Goal: Task Accomplishment & Management: Manage account settings

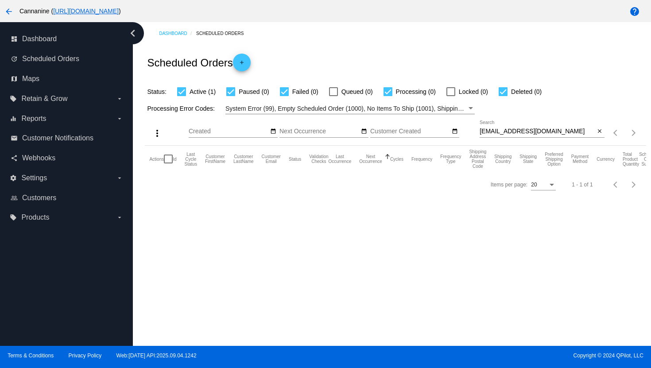
click at [521, 134] on input "[EMAIL_ADDRESS][DOMAIN_NAME]" at bounding box center [538, 131] width 116 height 7
click at [514, 138] on div at bounding box center [542, 137] width 125 height 0
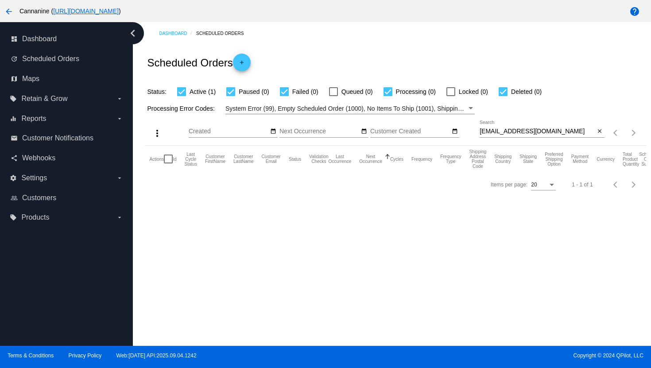
click at [515, 134] on input "[EMAIL_ADDRESS][DOMAIN_NAME]" at bounding box center [538, 131] width 116 height 7
paste input "[PERSON_NAME].[PERSON_NAME]"
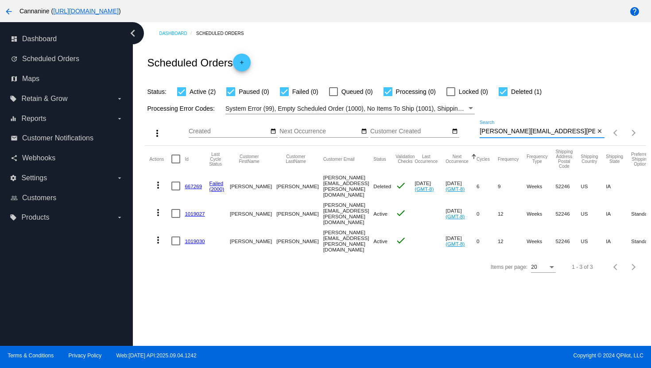
type input "[PERSON_NAME][EMAIL_ADDRESS][PERSON_NAME][DOMAIN_NAME]"
click at [195, 211] on link "1019027" at bounding box center [195, 214] width 20 height 6
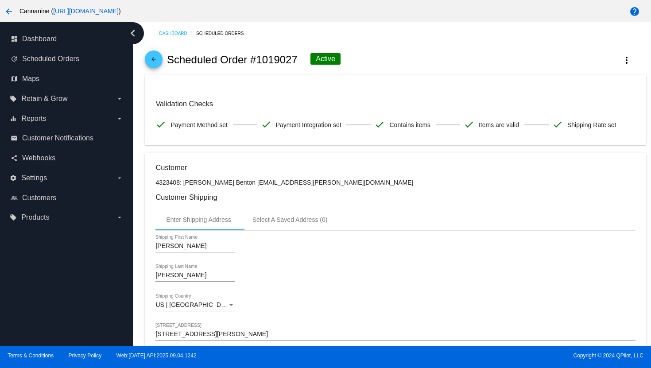
click at [155, 61] on mat-icon "arrow_back" at bounding box center [153, 61] width 11 height 11
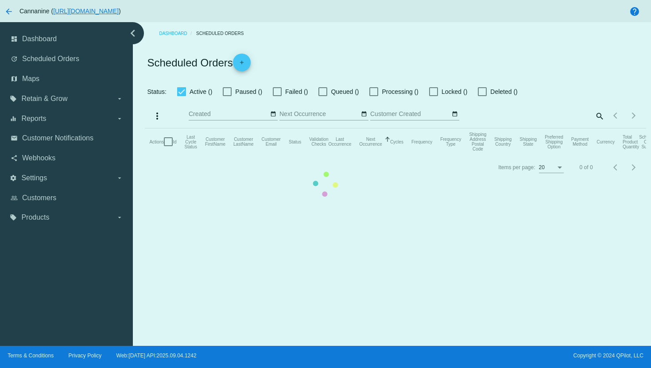
checkbox input "true"
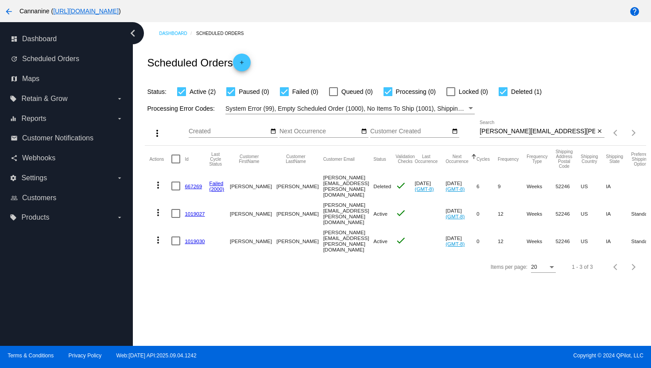
click at [156, 238] on mat-icon "more_vert" at bounding box center [158, 240] width 11 height 11
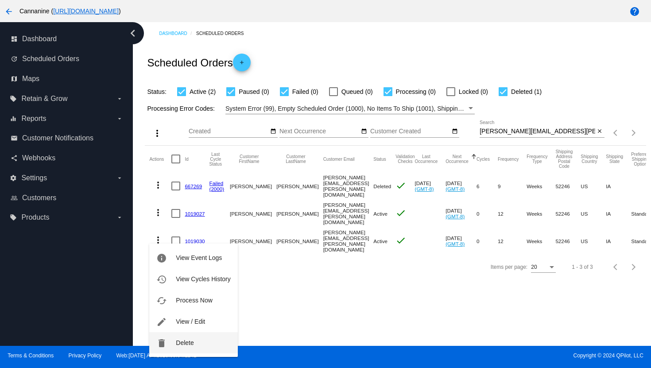
click at [186, 347] on button "delete Delete" at bounding box center [193, 342] width 88 height 21
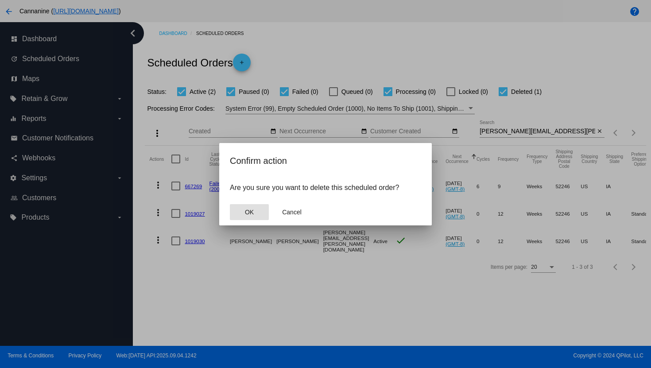
click at [260, 213] on button "OK" at bounding box center [249, 212] width 39 height 16
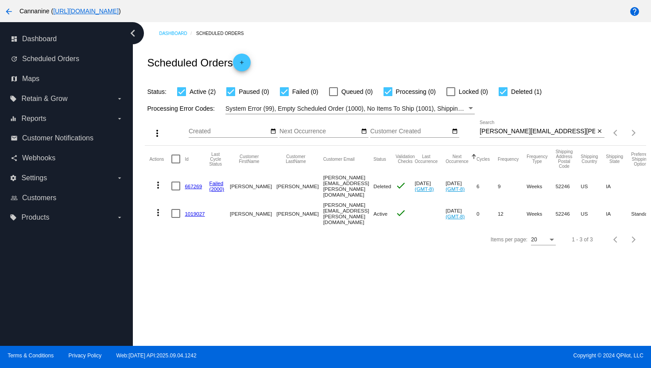
click at [10, 8] on mat-icon "arrow_back" at bounding box center [9, 11] width 11 height 11
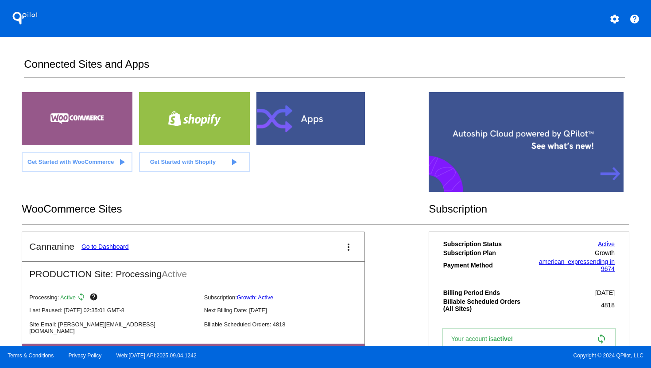
click at [616, 17] on mat-icon "settings" at bounding box center [615, 19] width 11 height 11
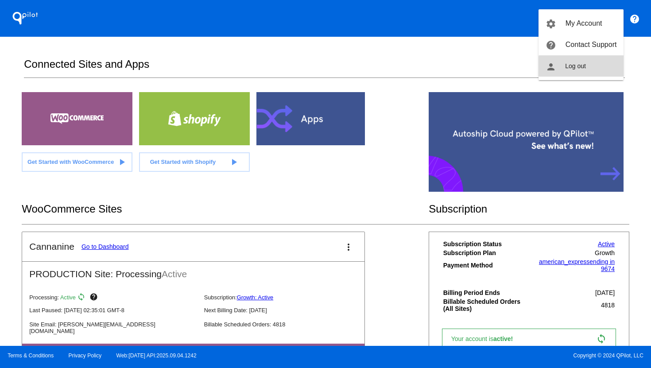
click at [599, 68] on button "person Log out" at bounding box center [581, 65] width 85 height 21
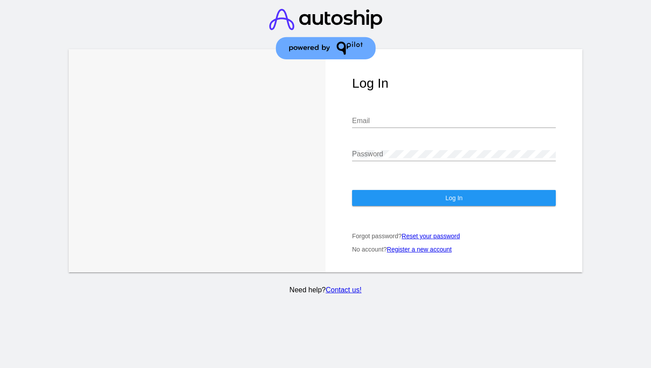
click at [465, 117] on input "Email" at bounding box center [454, 121] width 204 height 8
type input "[EMAIL_ADDRESS][DOMAIN_NAME]"
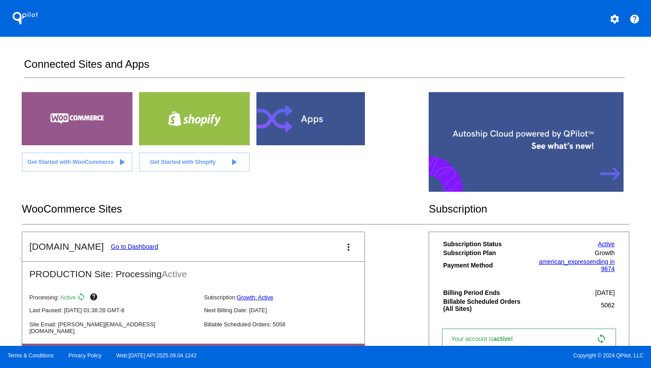
click at [136, 248] on link "Go to Dashboard" at bounding box center [134, 246] width 47 height 7
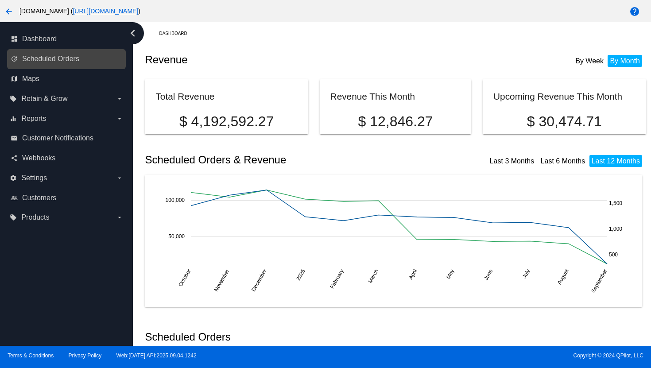
click at [40, 64] on link "update Scheduled Orders" at bounding box center [67, 59] width 113 height 14
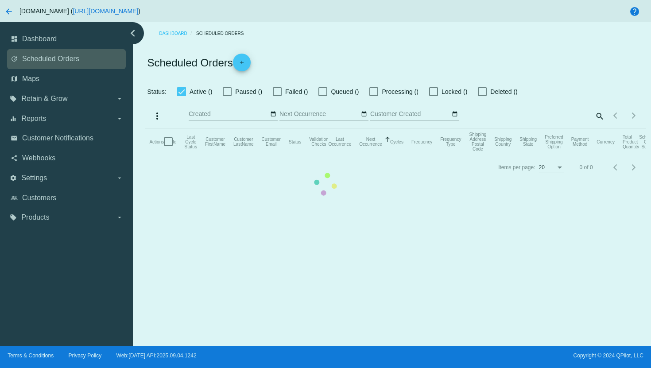
checkbox input "true"
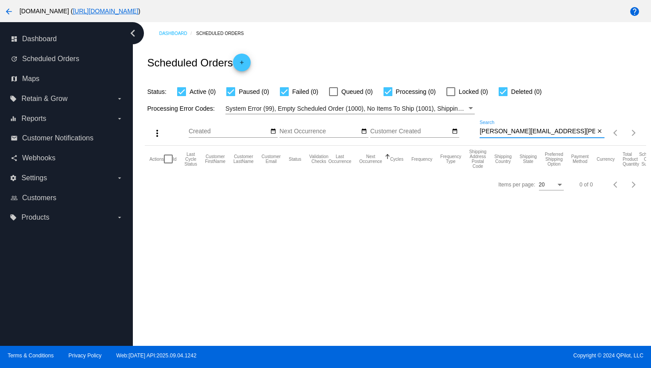
click at [505, 133] on input "[PERSON_NAME][EMAIL_ADDRESS][PERSON_NAME][DOMAIN_NAME]" at bounding box center [538, 131] width 116 height 7
click at [497, 132] on input "[PERSON_NAME][EMAIL_ADDRESS][PERSON_NAME][DOMAIN_NAME]" at bounding box center [538, 131] width 116 height 7
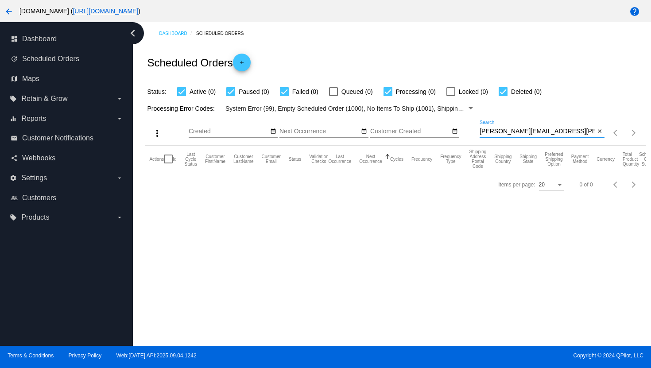
click at [497, 132] on input "[PERSON_NAME][EMAIL_ADDRESS][PERSON_NAME][DOMAIN_NAME]" at bounding box center [538, 131] width 116 height 7
paste input "[EMAIL_ADDRESS]"
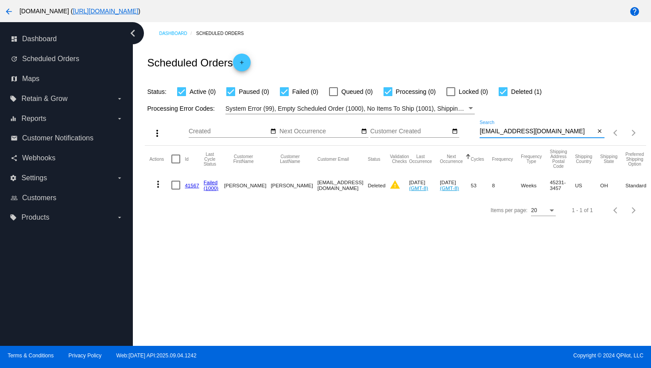
type input "[EMAIL_ADDRESS][DOMAIN_NAME]"
click at [156, 184] on mat-icon "more_vert" at bounding box center [158, 184] width 11 height 11
click at [179, 207] on span "View Event Logs" at bounding box center [199, 206] width 46 height 7
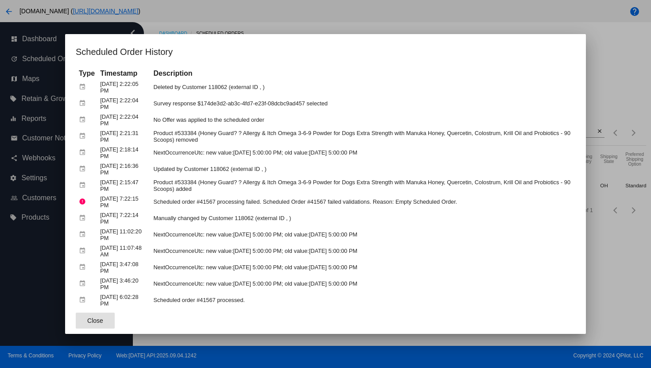
click at [8, 10] on div at bounding box center [325, 184] width 651 height 368
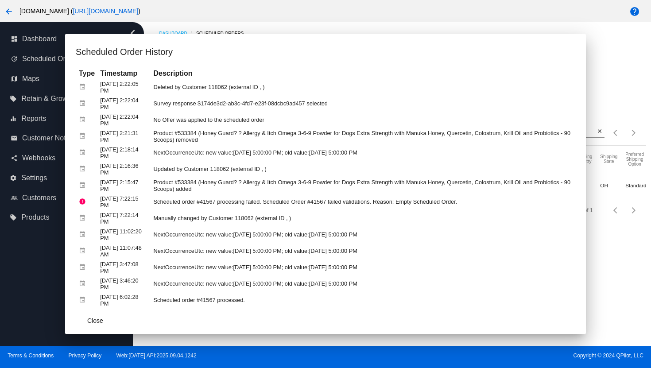
click at [8, 11] on mat-icon "arrow_back" at bounding box center [9, 11] width 11 height 11
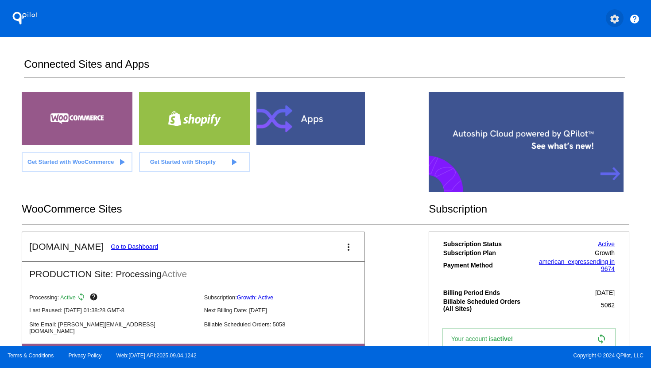
click at [615, 15] on mat-icon "settings" at bounding box center [615, 19] width 11 height 11
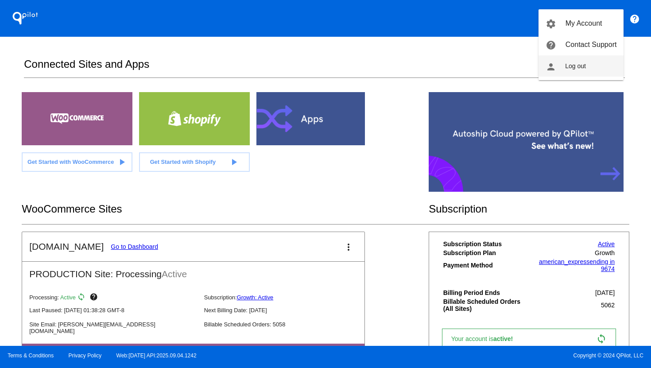
click at [589, 62] on button "person Log out" at bounding box center [581, 65] width 85 height 21
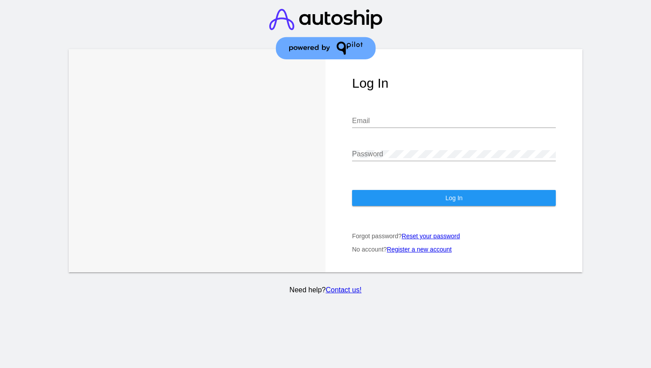
click at [458, 123] on input "Email" at bounding box center [454, 121] width 204 height 8
type input "[PERSON_NAME][EMAIL_ADDRESS][DOMAIN_NAME]"
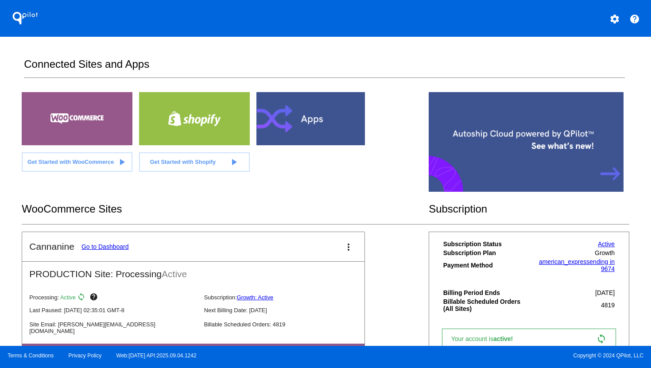
click at [97, 246] on link "Go to Dashboard" at bounding box center [105, 246] width 47 height 7
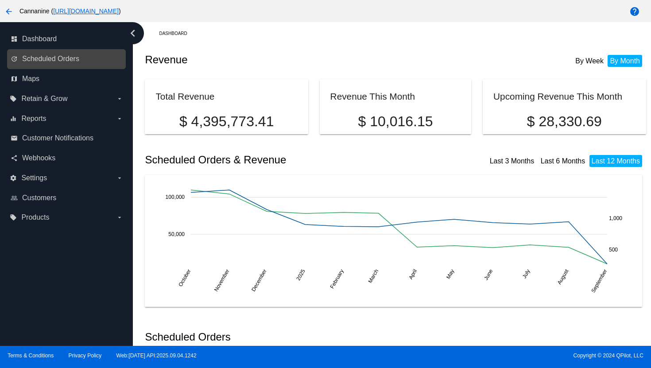
click at [70, 67] on div "update Scheduled Orders" at bounding box center [66, 59] width 119 height 20
click at [78, 60] on span "Scheduled Orders" at bounding box center [50, 59] width 57 height 8
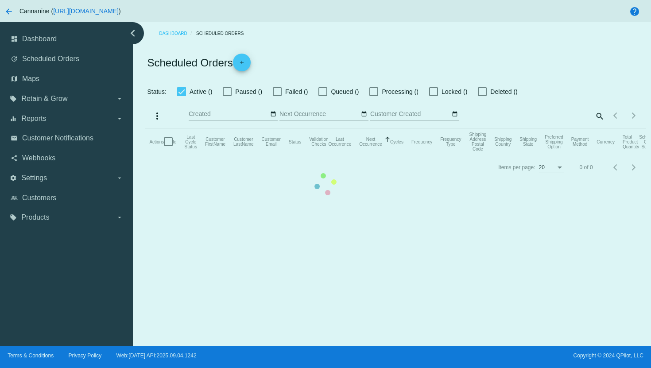
checkbox input "true"
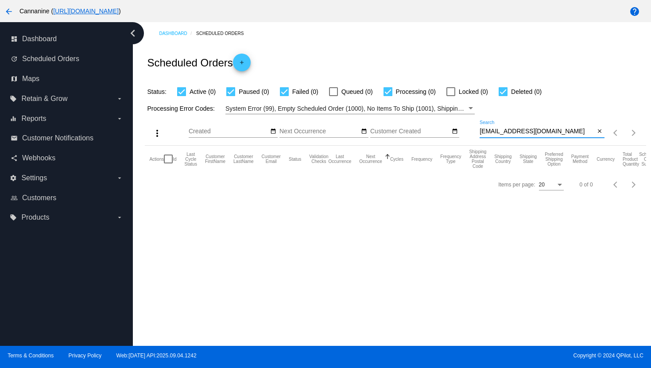
click at [491, 132] on input "[EMAIL_ADDRESS][DOMAIN_NAME]" at bounding box center [538, 131] width 116 height 7
click at [490, 132] on input "[EMAIL_ADDRESS][DOMAIN_NAME]" at bounding box center [538, 131] width 116 height 7
click at [501, 131] on input "[EMAIL_ADDRESS][DOMAIN_NAME]" at bounding box center [538, 131] width 116 height 7
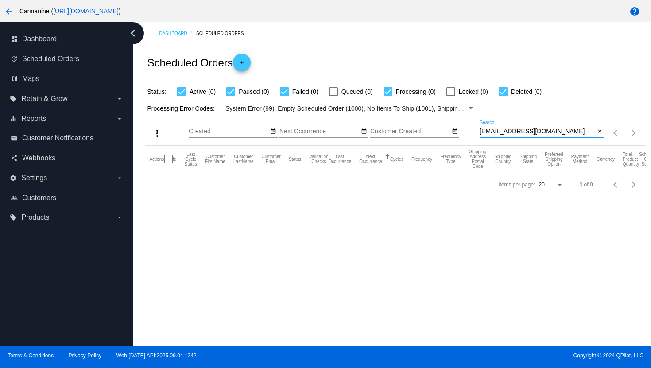
click at [501, 131] on input "[EMAIL_ADDRESS][DOMAIN_NAME]" at bounding box center [538, 131] width 116 height 7
paste input "lboucher"
click at [505, 130] on input "[EMAIL_ADDRESS][DOMAIN_NAME]" at bounding box center [538, 131] width 116 height 7
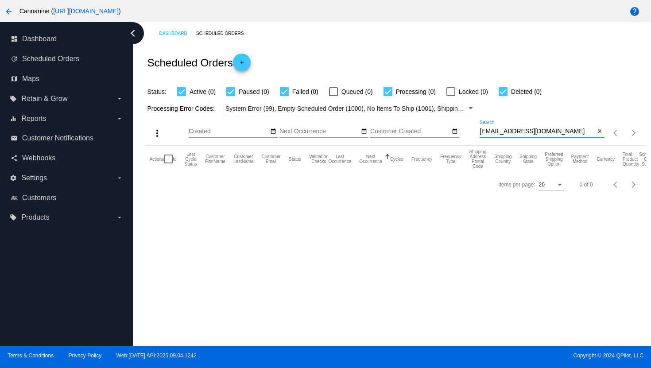
paste input "[EMAIL_ADDRESS]"
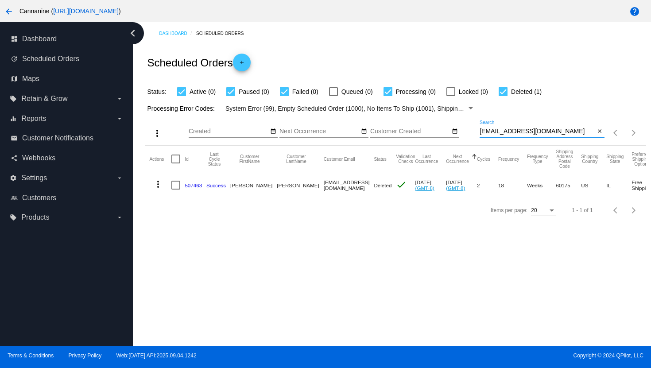
type input "[EMAIL_ADDRESS][DOMAIN_NAME]"
click at [158, 189] on mat-icon "more_vert" at bounding box center [158, 184] width 11 height 11
click at [198, 208] on span "View Event Logs" at bounding box center [199, 206] width 46 height 7
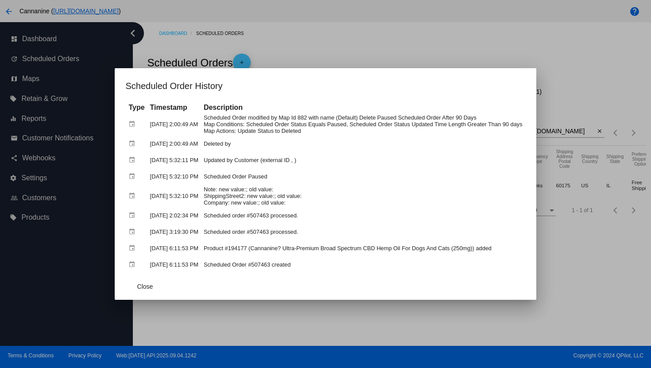
click at [331, 33] on div at bounding box center [325, 184] width 651 height 368
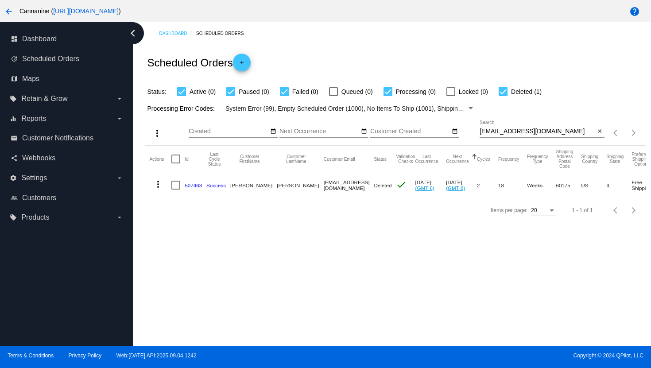
click at [10, 14] on mat-icon "arrow_back" at bounding box center [9, 11] width 11 height 11
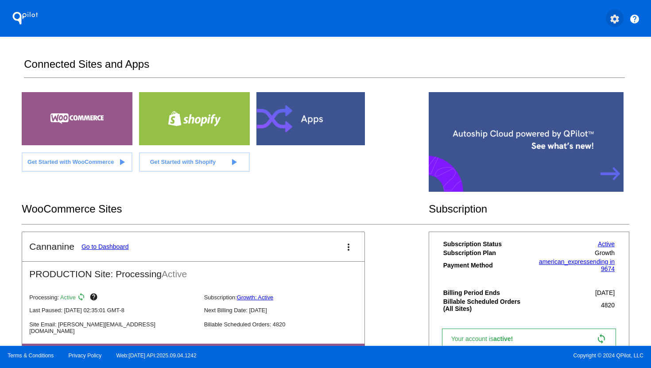
click at [615, 21] on mat-icon "settings" at bounding box center [615, 19] width 11 height 11
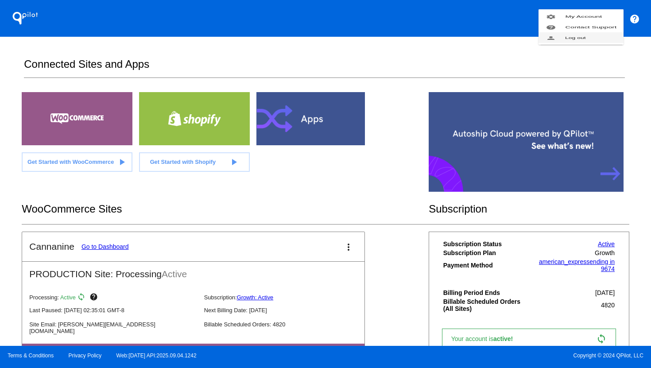
click at [596, 43] on button "person Log out" at bounding box center [581, 37] width 85 height 11
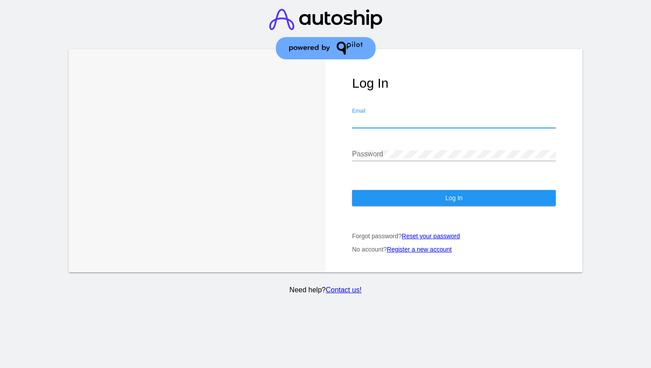
click at [494, 118] on input "Email" at bounding box center [454, 121] width 204 height 8
type input "[EMAIL_ADDRESS][DOMAIN_NAME]"
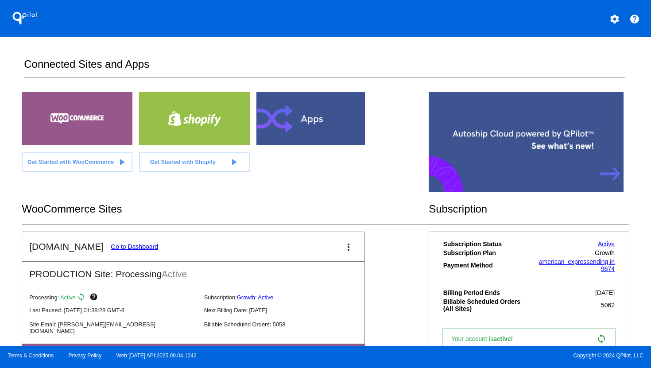
click at [129, 249] on link "Go to Dashboard" at bounding box center [134, 246] width 47 height 7
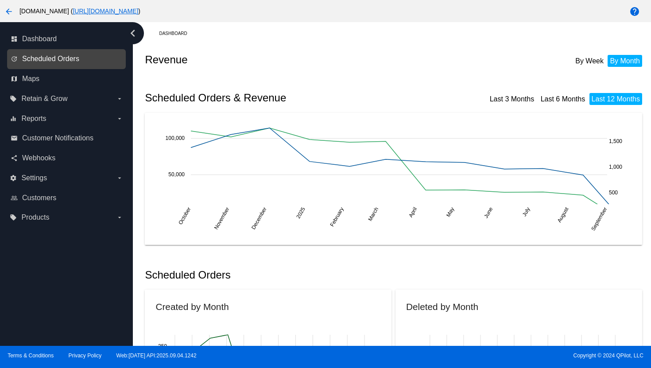
click at [62, 60] on span "Scheduled Orders" at bounding box center [50, 59] width 57 height 8
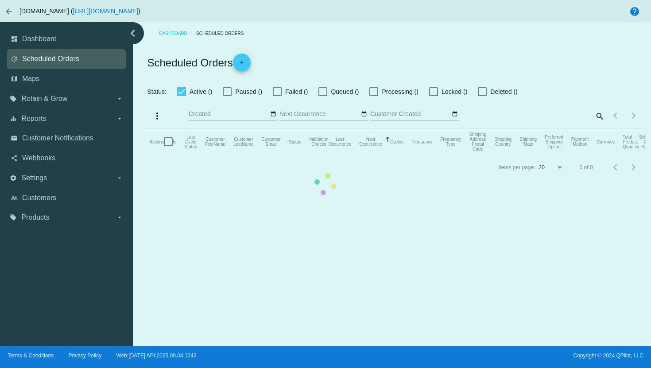
checkbox input "true"
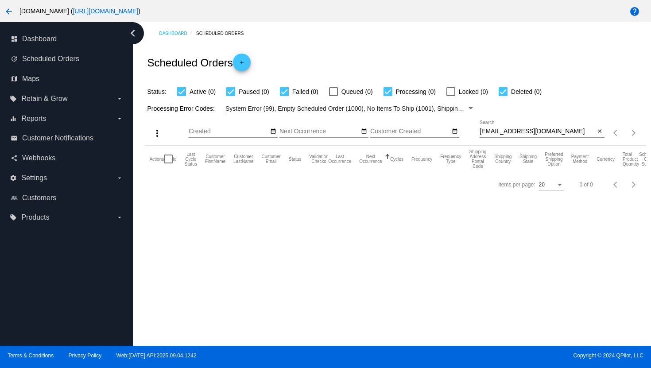
click at [514, 125] on div "[EMAIL_ADDRESS][DOMAIN_NAME] Search" at bounding box center [538, 128] width 116 height 17
click at [513, 126] on div "[EMAIL_ADDRESS][DOMAIN_NAME] Search" at bounding box center [538, 128] width 116 height 17
click at [513, 128] on div "[EMAIL_ADDRESS][DOMAIN_NAME] Search" at bounding box center [538, 128] width 116 height 17
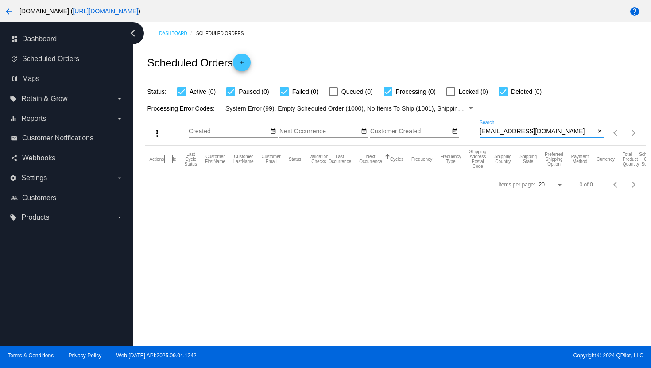
click at [514, 131] on input "[EMAIL_ADDRESS][DOMAIN_NAME]" at bounding box center [538, 131] width 116 height 7
paste input "gospos@hot"
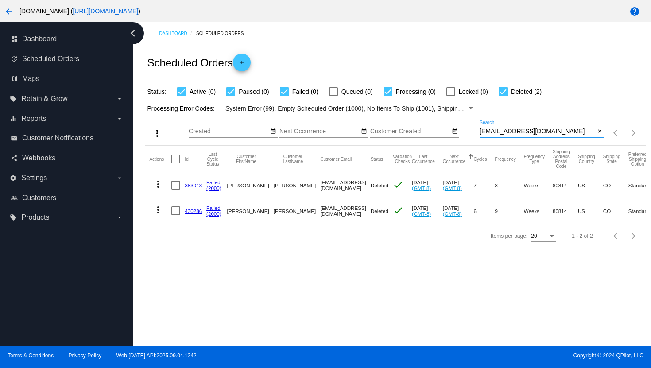
type input "[EMAIL_ADDRESS][DOMAIN_NAME]"
click at [158, 210] on mat-icon "more_vert" at bounding box center [158, 210] width 11 height 11
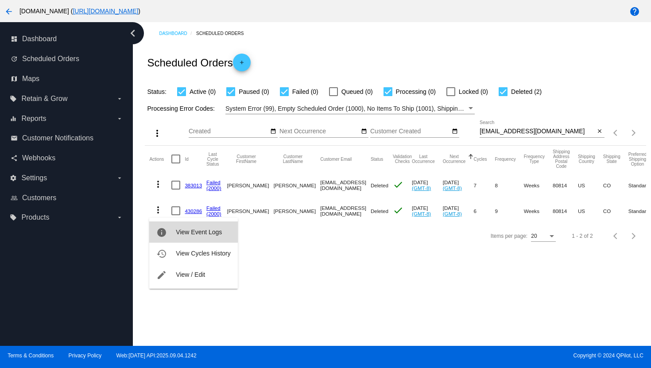
click at [193, 236] on button "info View Event Logs" at bounding box center [193, 232] width 88 height 21
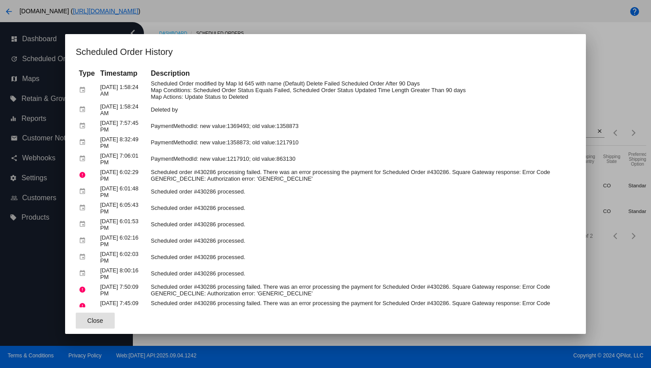
click at [321, 6] on div at bounding box center [325, 184] width 651 height 368
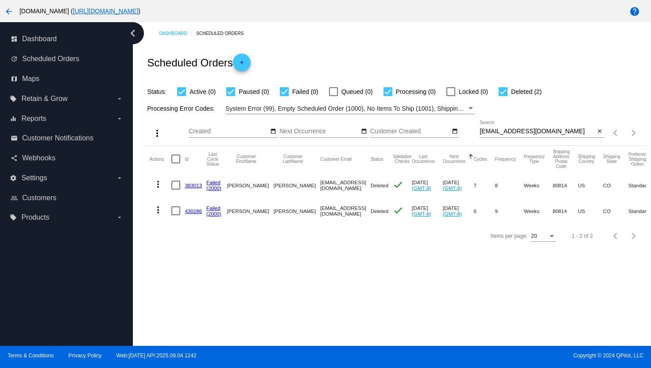
click at [8, 12] on mat-icon "arrow_back" at bounding box center [9, 11] width 11 height 11
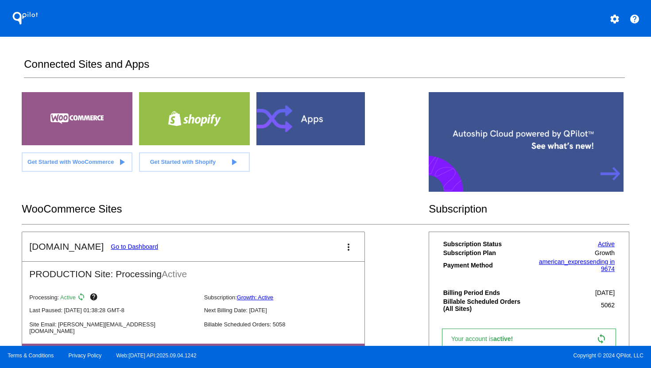
click at [614, 23] on mat-icon "settings" at bounding box center [615, 19] width 11 height 11
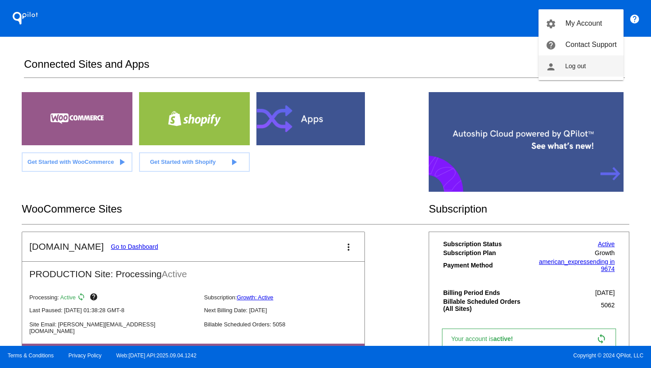
click at [594, 63] on button "person Log out" at bounding box center [581, 65] width 85 height 21
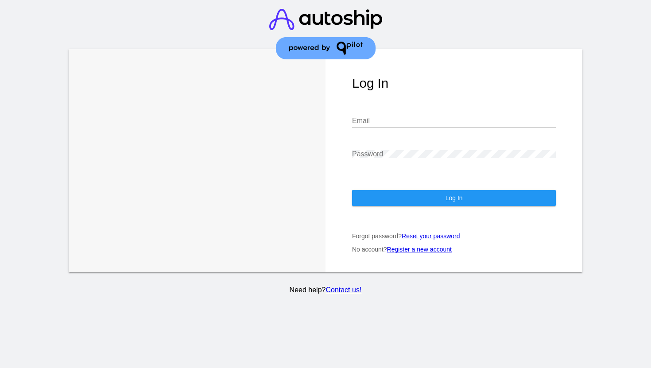
click at [461, 125] on input "Email" at bounding box center [454, 121] width 204 height 8
type input "[PERSON_NAME][EMAIL_ADDRESS][DOMAIN_NAME]"
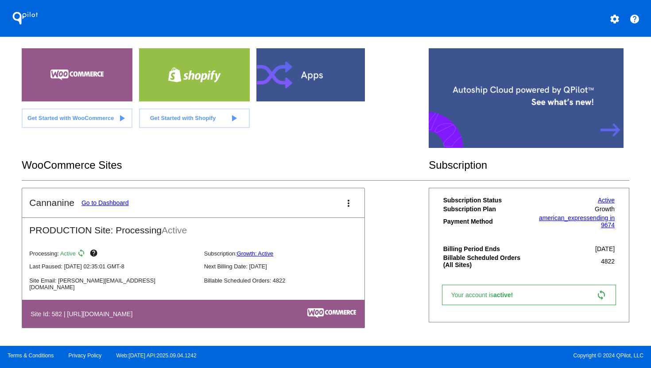
scroll to position [45, 0]
click at [96, 201] on link "Go to Dashboard" at bounding box center [105, 202] width 47 height 7
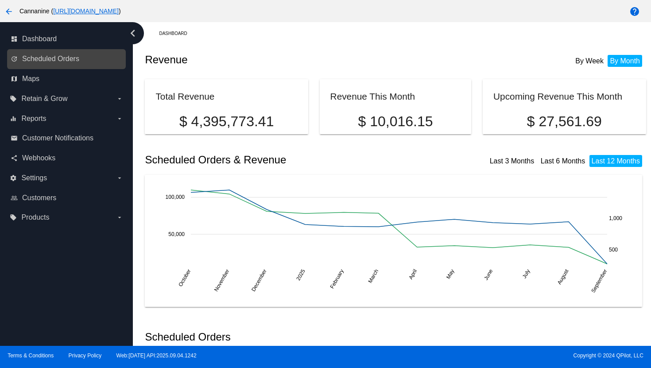
click at [70, 64] on link "update Scheduled Orders" at bounding box center [67, 59] width 113 height 14
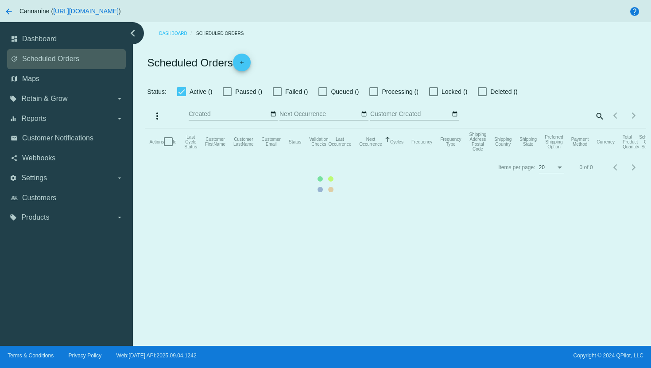
checkbox input "true"
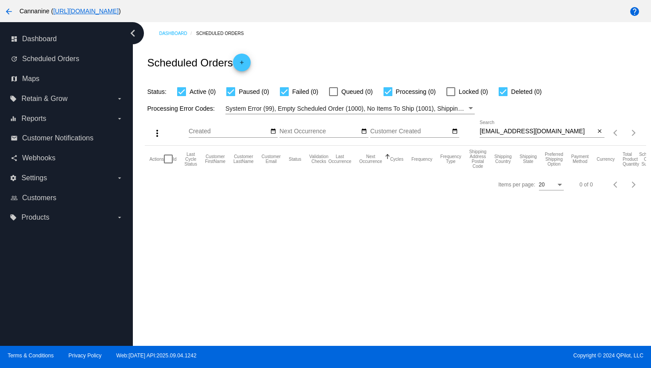
click at [518, 130] on input "[EMAIL_ADDRESS][DOMAIN_NAME]" at bounding box center [538, 131] width 116 height 7
paste input "trudydry@g"
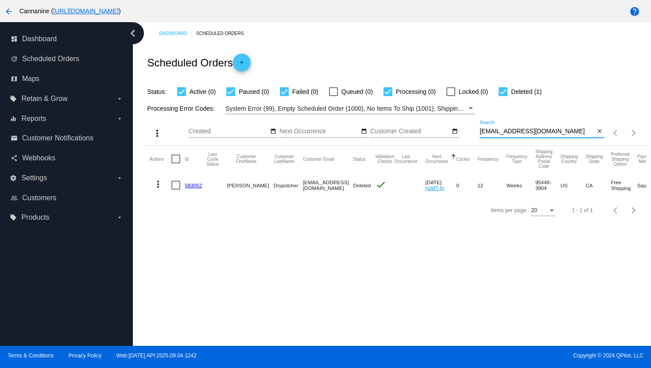
type input "[EMAIL_ADDRESS][DOMAIN_NAME]"
click at [160, 187] on mat-icon "more_vert" at bounding box center [158, 184] width 11 height 11
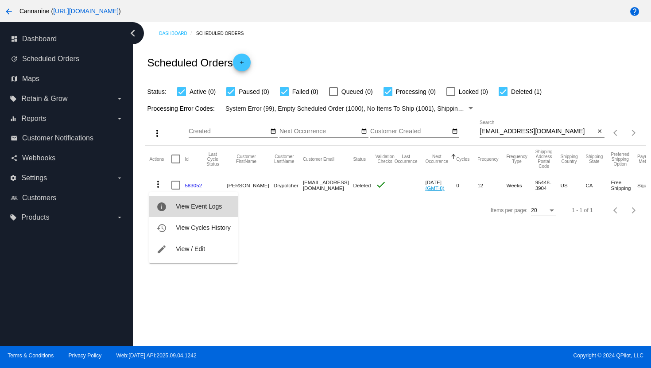
click at [191, 204] on span "View Event Logs" at bounding box center [199, 206] width 46 height 7
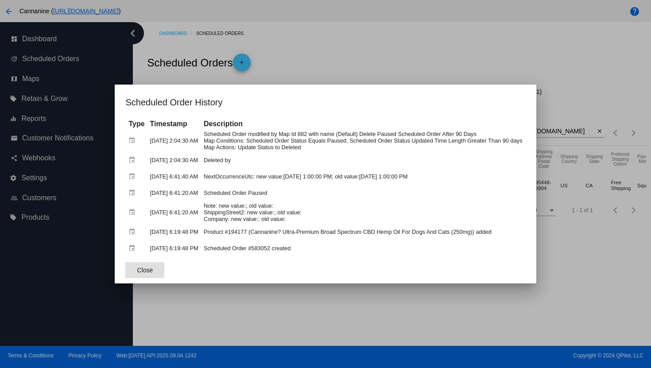
click at [315, 60] on div at bounding box center [325, 184] width 651 height 368
